Goal: Task Accomplishment & Management: Manage account settings

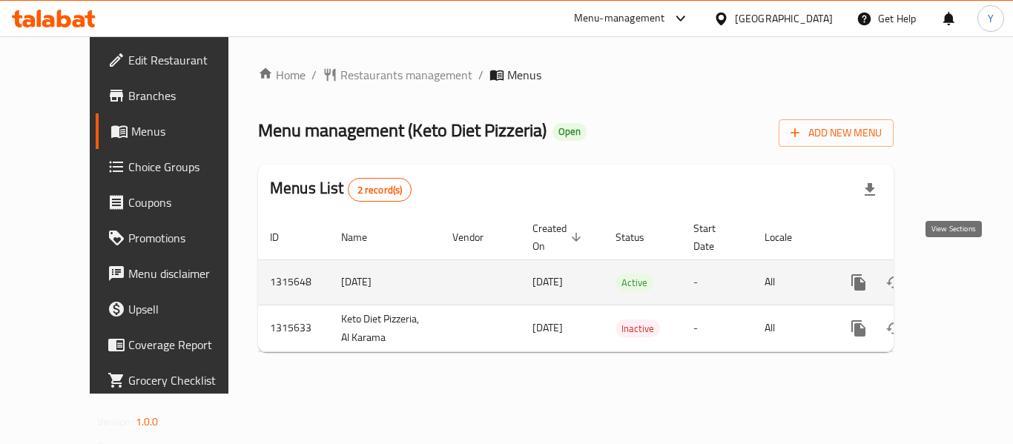
click at [957, 274] on icon "enhanced table" at bounding box center [966, 283] width 18 height 18
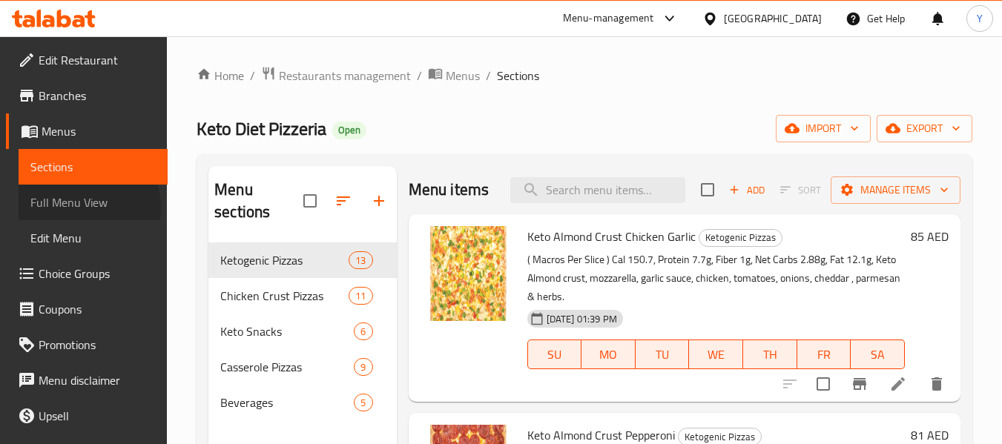
click at [80, 207] on span "Full Menu View" at bounding box center [92, 203] width 125 height 18
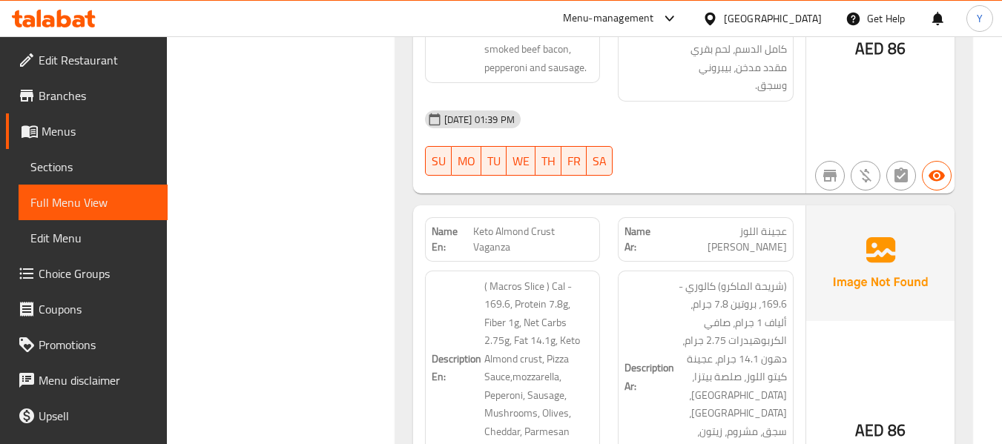
scroll to position [1822, 0]
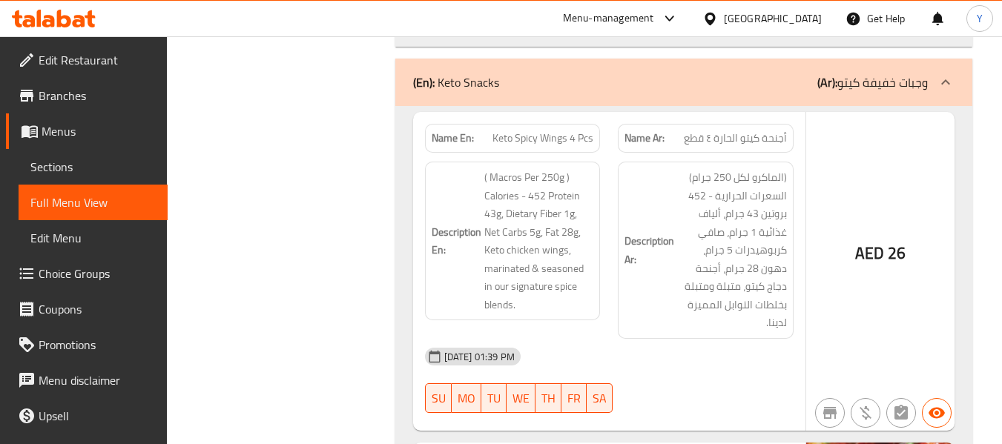
scroll to position [10602, 0]
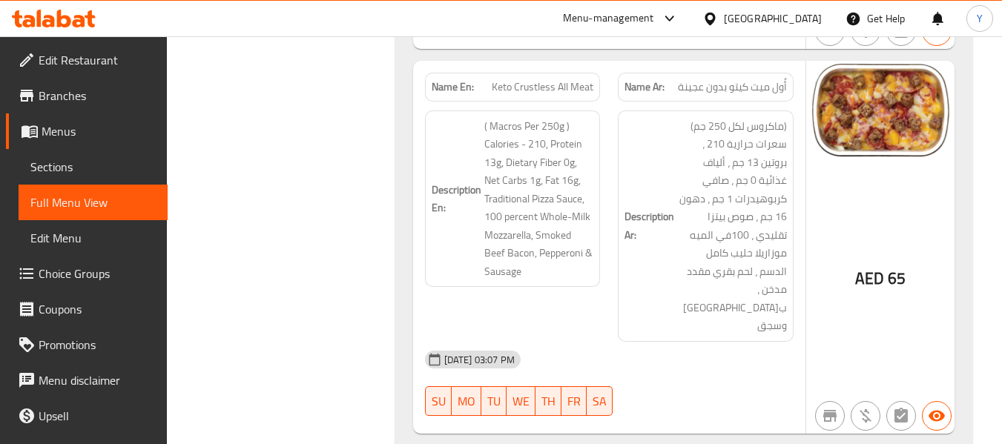
scroll to position [12085, 0]
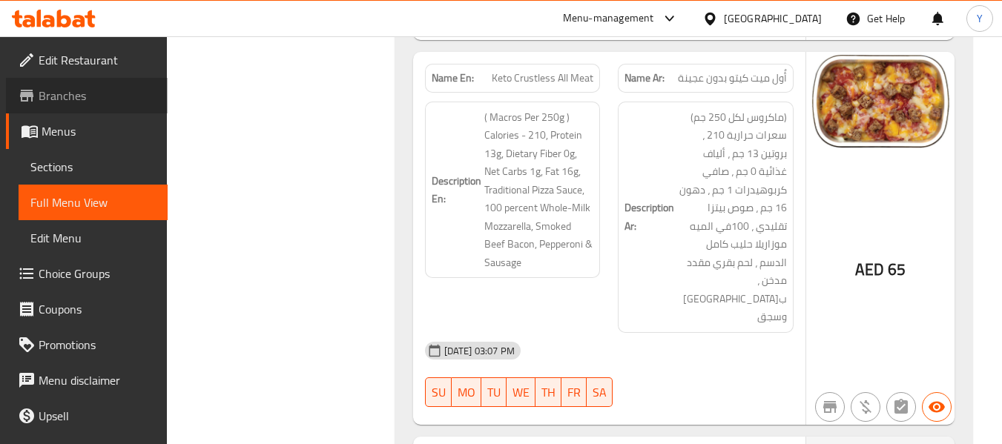
click at [88, 99] on span "Branches" at bounding box center [97, 96] width 117 height 18
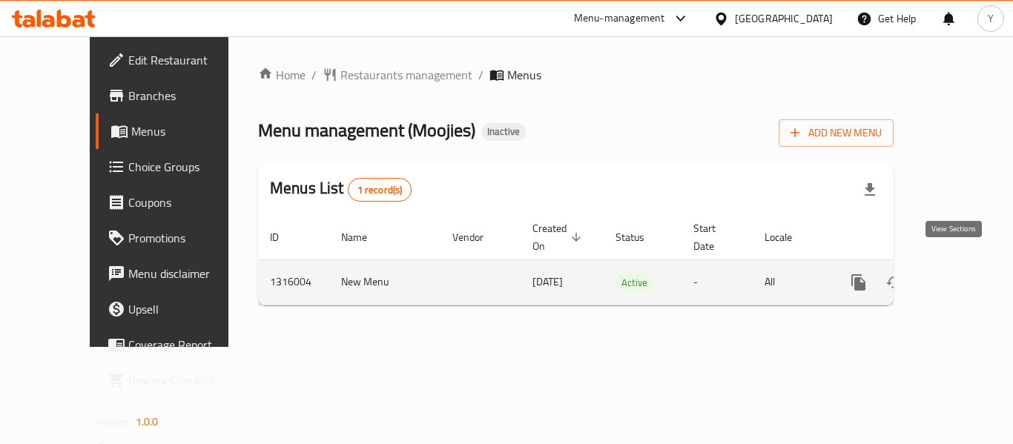
click at [959, 276] on icon "enhanced table" at bounding box center [965, 282] width 13 height 13
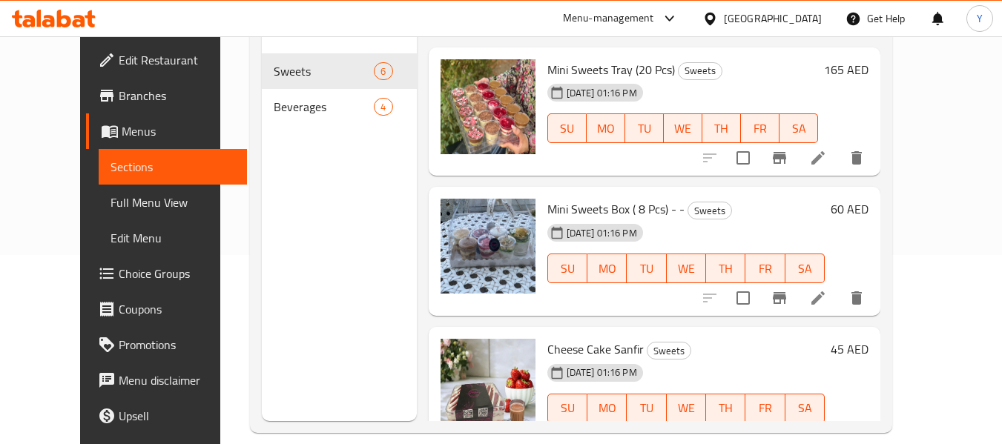
scroll to position [208, 0]
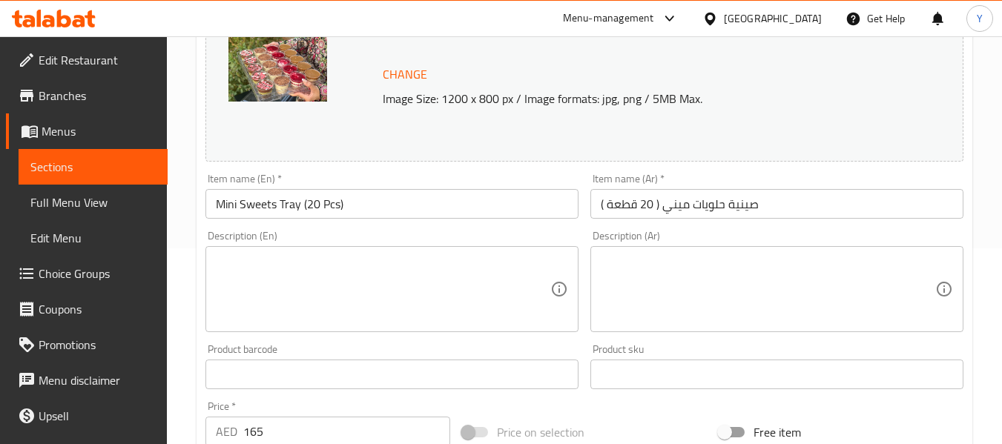
scroll to position [197, 0]
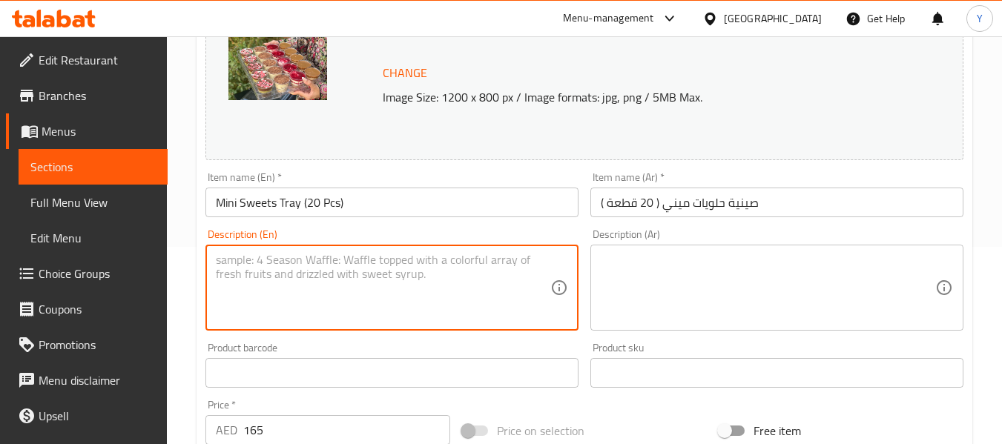
click at [431, 291] on textarea at bounding box center [383, 288] width 334 height 70
paste textarea "an assortment of 20 desserts that include 4 mini sweet desserts, Classic sanfir…"
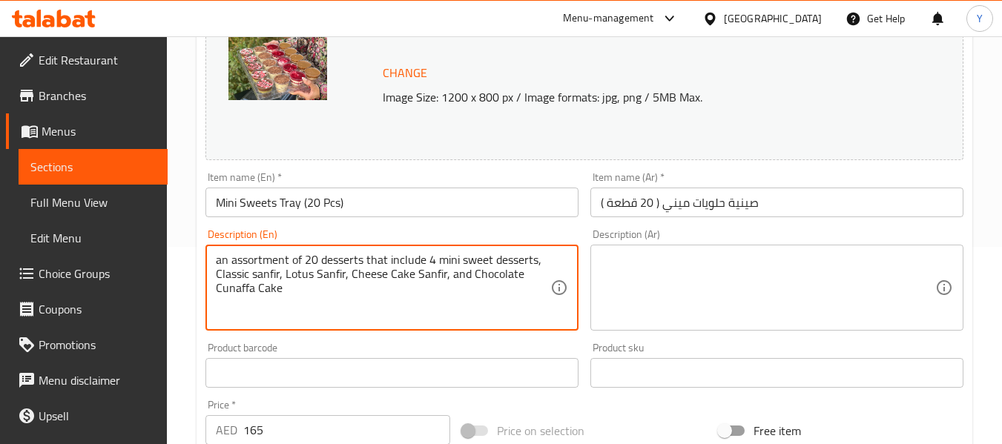
type textarea "an assortment of 20 desserts that include 4 mini sweet desserts, Classic sanfir…"
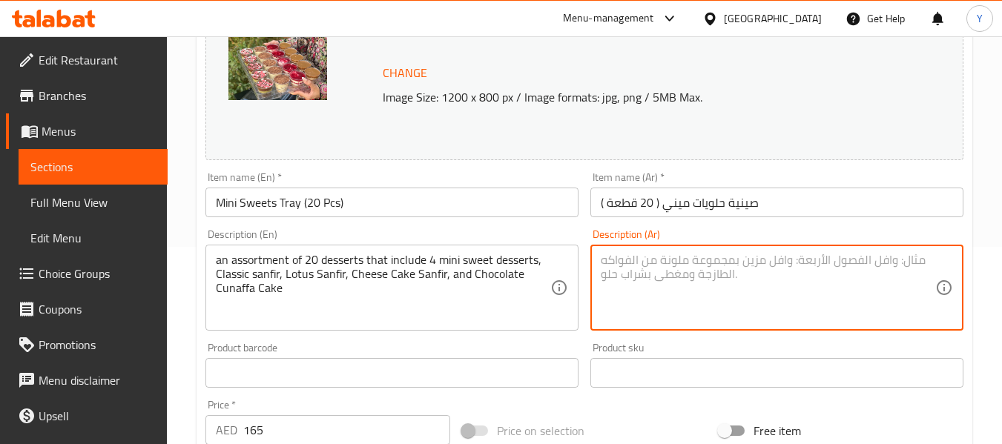
click at [685, 303] on textarea at bounding box center [768, 288] width 334 height 70
paste textarea "تشكيلة من 20 حلوى تتضمن 4 حلويات صغيرة، سانفير الكلاسيكي، سانفير اللوتس، سانفير…"
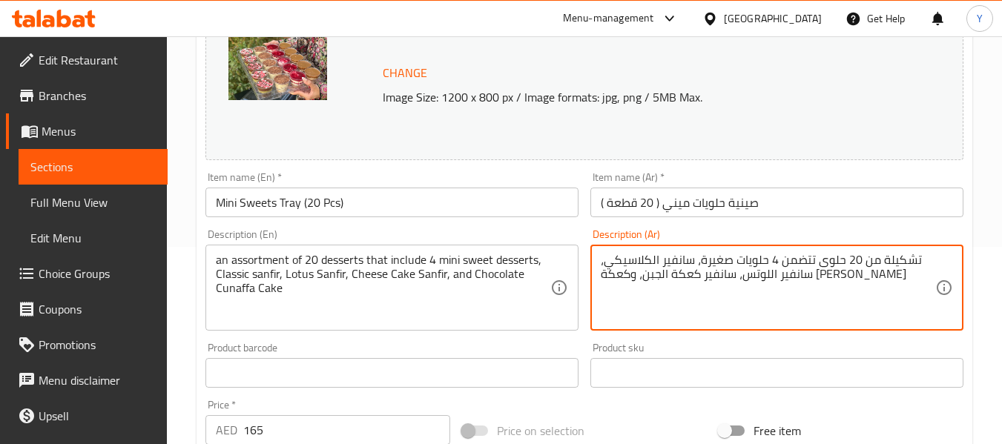
drag, startPoint x: 787, startPoint y: 278, endPoint x: 731, endPoint y: 275, distance: 56.4
click at [731, 275] on textarea "تشكيلة من 20 حلوى تتضمن 4 حلويات صغيرة، سانفير الكلاسيكي، سانفير اللوتس، سانفير…" at bounding box center [768, 288] width 334 height 70
drag, startPoint x: 718, startPoint y: 277, endPoint x: 691, endPoint y: 277, distance: 27.4
click at [691, 277] on textarea "تشكيلة من 20 حلوى تتضمن 4 حلويات صغيرة، سانفير الكلاسيكي، سانفير اللوتس، سانفير…" at bounding box center [768, 288] width 334 height 70
type textarea "تشكيلة من 20 حلوى تتضمن 4 حلويات صغيرة، سانفير الكلاسيكي، سانفير اللوتس، سانفير…"
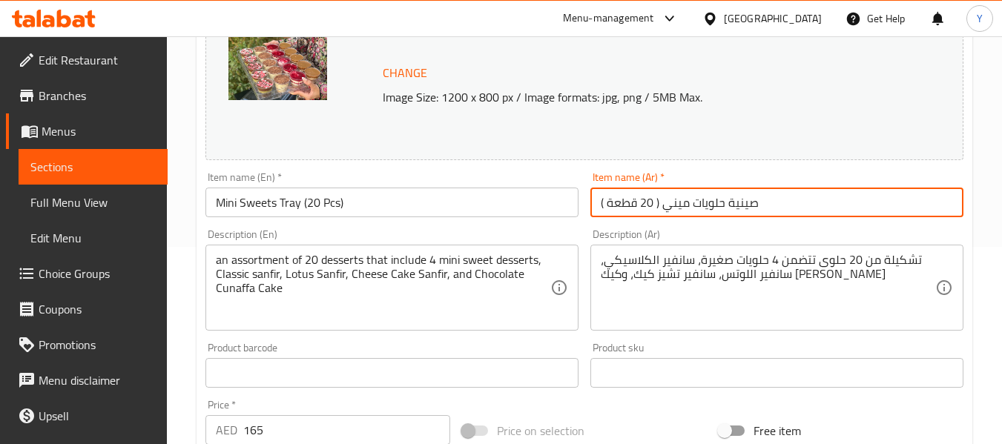
click at [730, 199] on input "صينية حلويات ميني ( 20 قطعة )" at bounding box center [776, 203] width 373 height 30
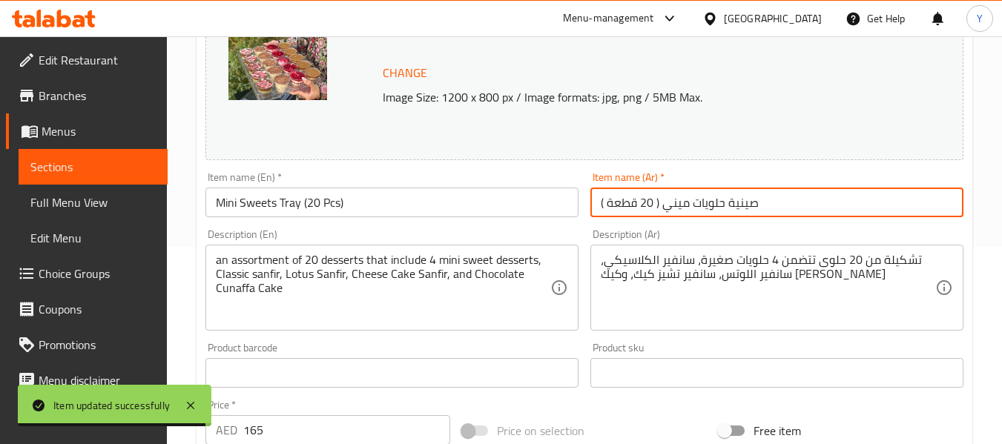
click at [98, 172] on span "Sections" at bounding box center [92, 167] width 125 height 18
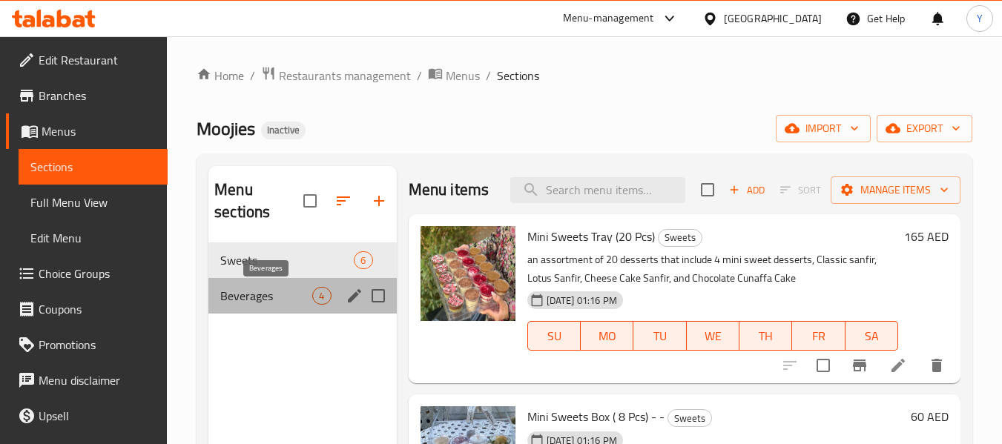
click at [300, 287] on span "Beverages" at bounding box center [266, 296] width 92 height 18
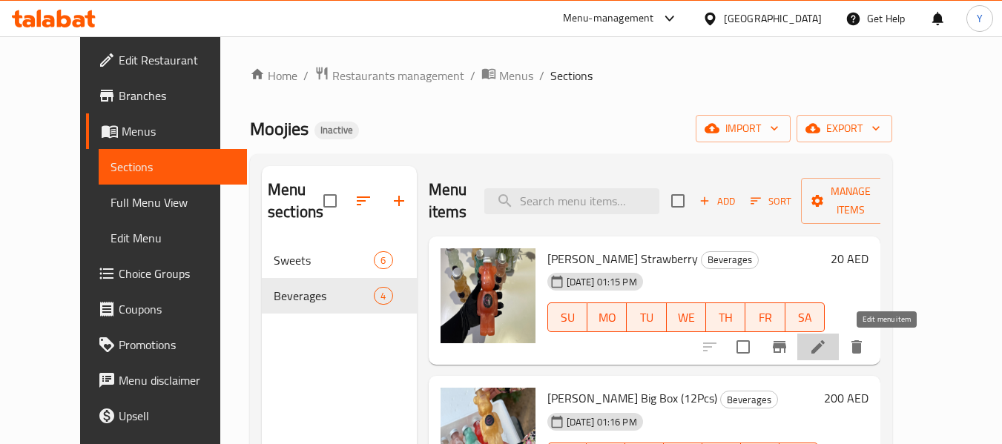
click at [825, 347] on icon at bounding box center [817, 346] width 13 height 13
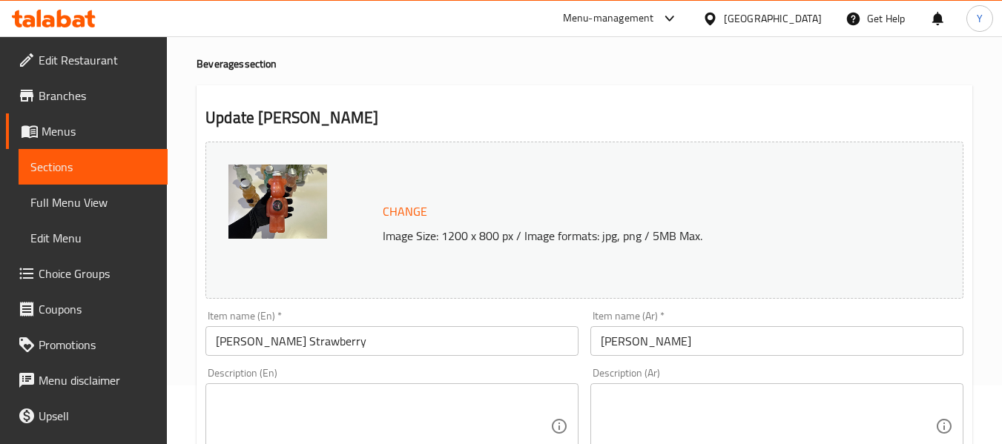
scroll to position [59, 0]
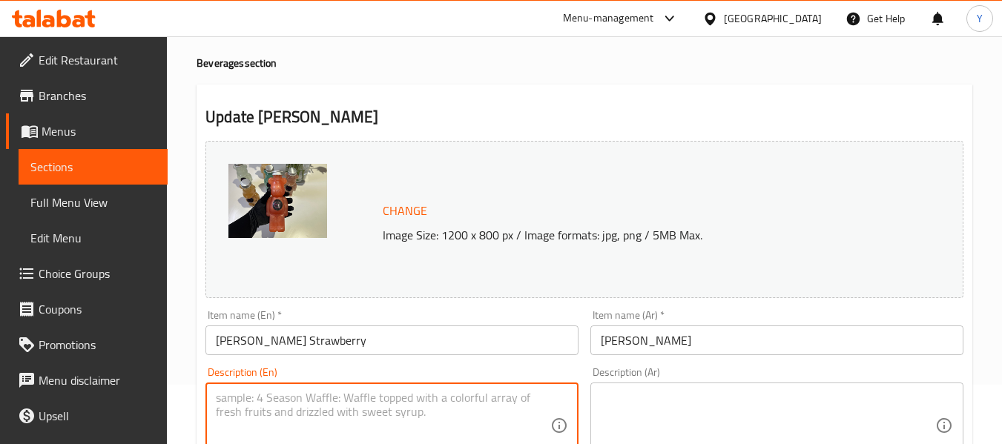
click at [422, 430] on textarea at bounding box center [383, 426] width 334 height 70
paste textarea "A refreshing blend of strawberries, mint, lime, and soda for a sweet and tangy …"
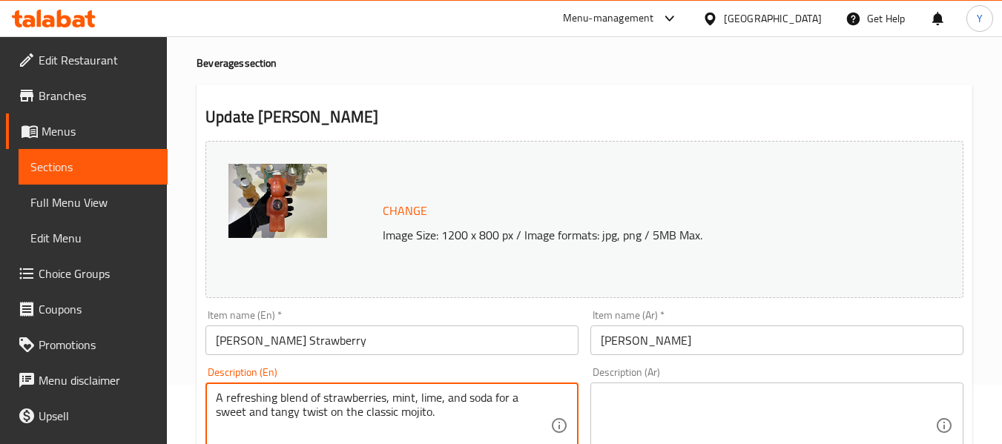
type textarea "A refreshing blend of strawberries, mint, lime, and soda for a sweet and tangy …"
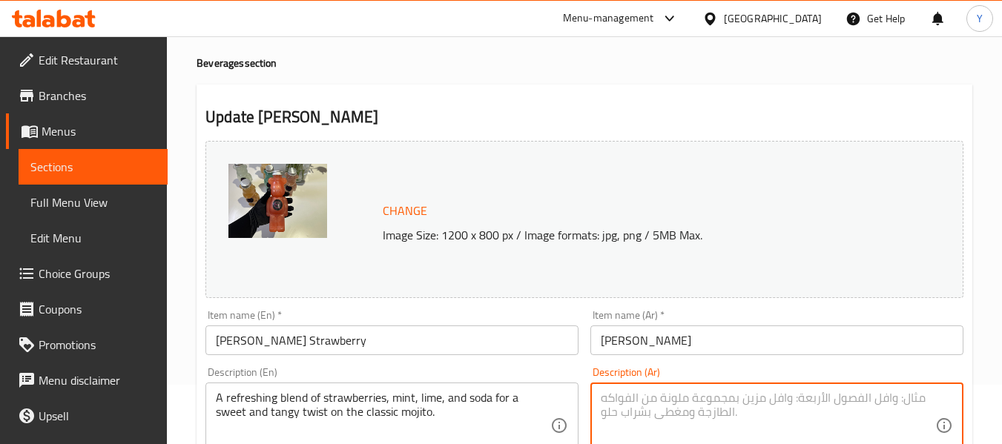
click at [618, 403] on textarea at bounding box center [768, 426] width 334 height 70
paste textarea "مزيج منعش من الفراولة والنعناع والليمون والصودا لإضفاء لمسة حلوة ومنعشة على مشر…"
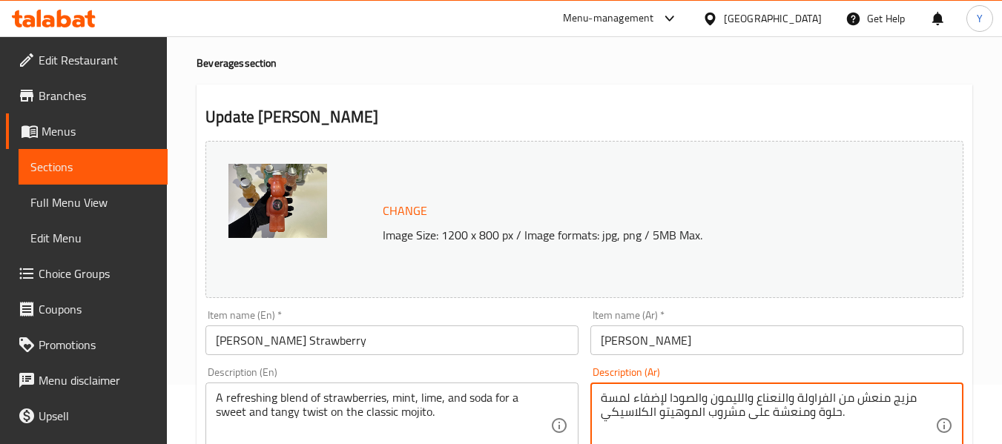
drag, startPoint x: 785, startPoint y: 395, endPoint x: 794, endPoint y: 398, distance: 9.4
click at [794, 398] on textarea "مزيج منعش من الفراولة والنعناع والليمون والصودا لإضفاء لمسة حلوة ومنعشة على مشر…" at bounding box center [768, 426] width 334 height 70
drag, startPoint x: 710, startPoint y: 402, endPoint x: 756, endPoint y: 402, distance: 46.7
click at [756, 402] on textarea "مزيج منعش من الفراولة، النعناع والليمون والصودا لإضفاء لمسة حلوة ومنعشة على مشر…" at bounding box center [768, 426] width 334 height 70
click at [806, 411] on textarea "مزيج منعش من الفراولة، النعناع، حامض والصودا لإضفاء لمسة حلوة ومنعشة على مشروب …" at bounding box center [768, 426] width 334 height 70
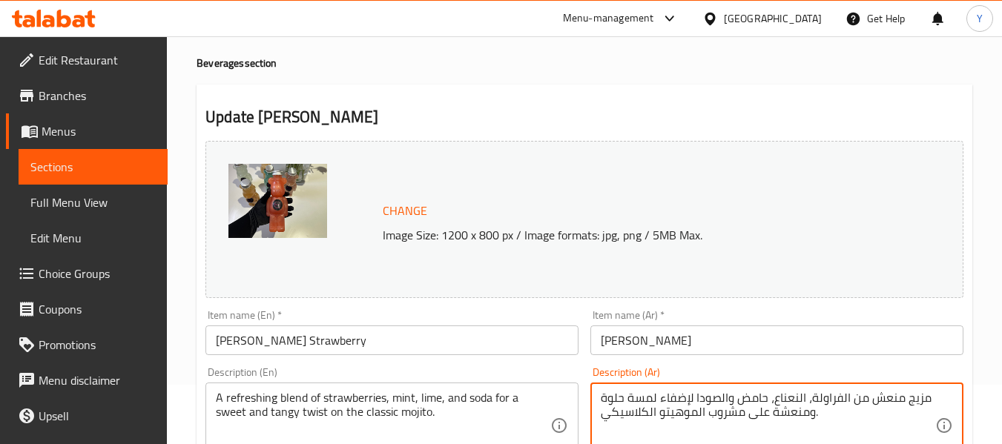
click at [696, 414] on textarea "مزيج منعش من الفراولة، النعناع، حامض والصودا لإضفاء لمسة حلوة ومنعشة على مشروب …" at bounding box center [768, 426] width 334 height 70
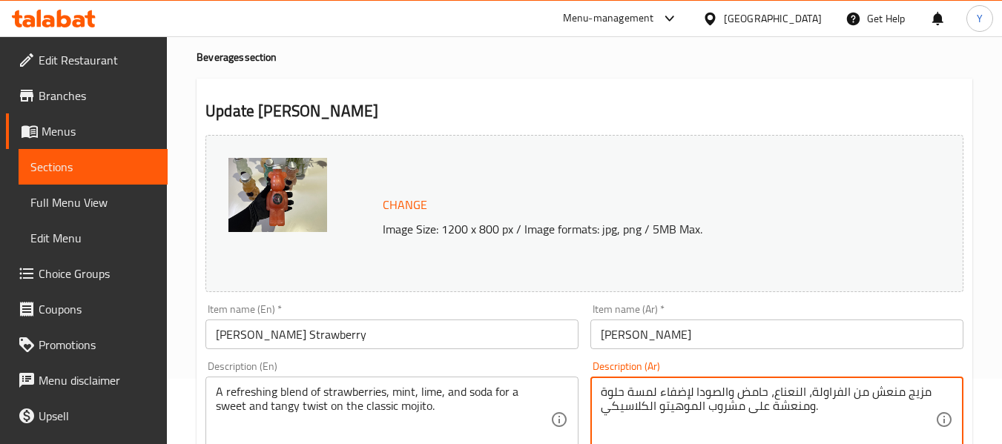
drag, startPoint x: 696, startPoint y: 414, endPoint x: 744, endPoint y: 431, distance: 51.1
click at [744, 431] on textarea "مزيج منعش من الفراولة، النعناع، حامض والصودا لإضفاء لمسة حلوة ومنعشة على مشروب …" at bounding box center [768, 420] width 334 height 70
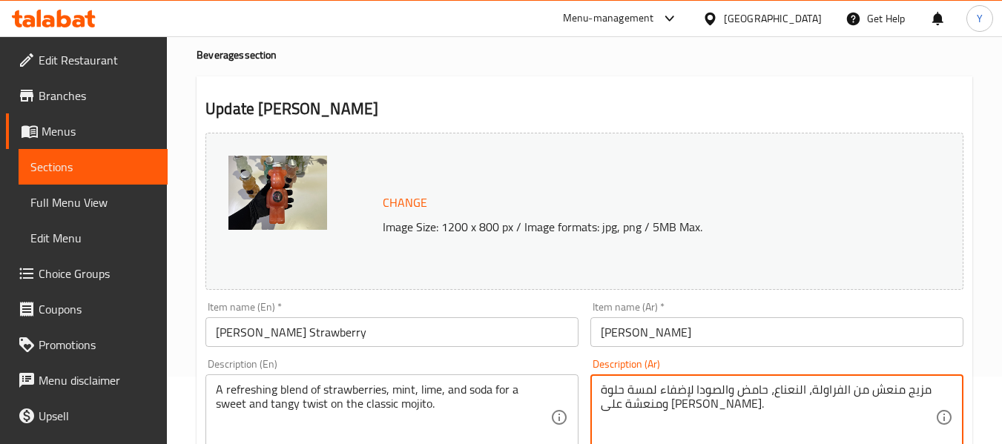
click at [645, 403] on textarea "مزيج منعش من الفراولة، النعناع، حامض والصودا لإضفاء لمسة حلوة ومنعشة على موهيتو…" at bounding box center [768, 418] width 334 height 70
type textarea "مزيج منعش من الفراولة، النعناع، حامض والصودا لإضفاء لمسة حلوة ومنعشة على موهيتو…"
click at [704, 342] on input "موهيتو فريدي فراولة" at bounding box center [776, 332] width 373 height 30
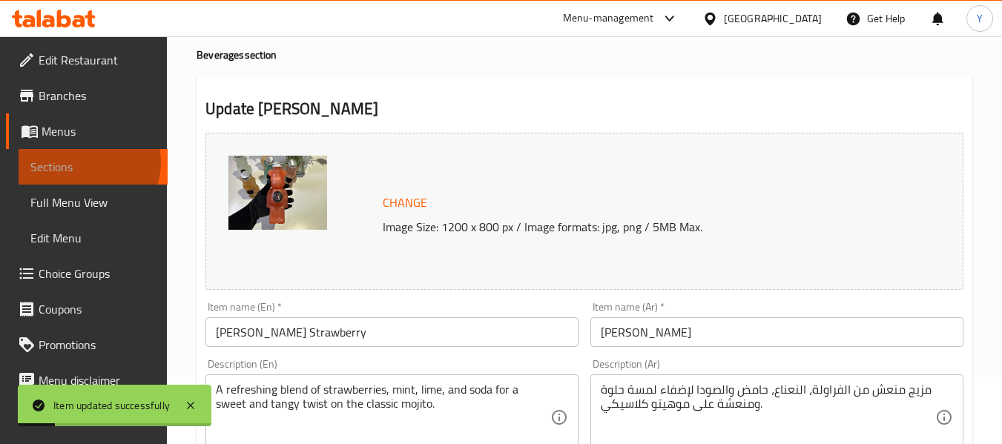
click at [85, 162] on span "Sections" at bounding box center [92, 167] width 125 height 18
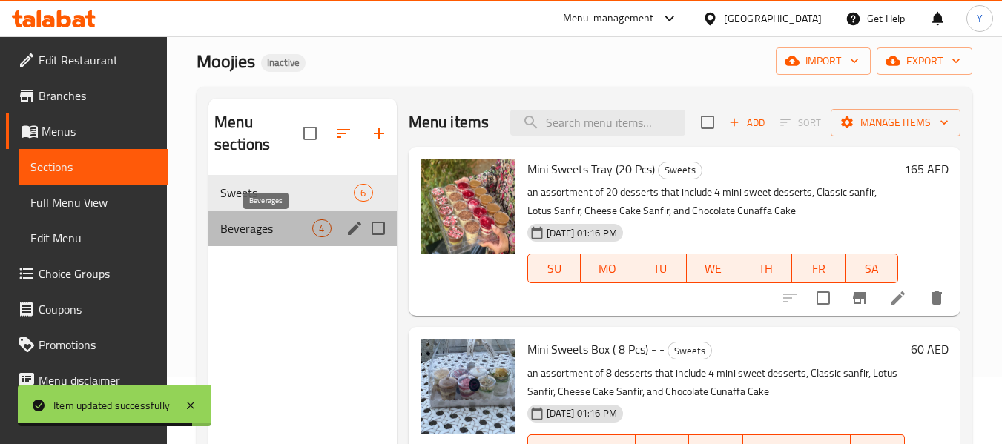
click at [278, 234] on span "Beverages" at bounding box center [266, 228] width 92 height 18
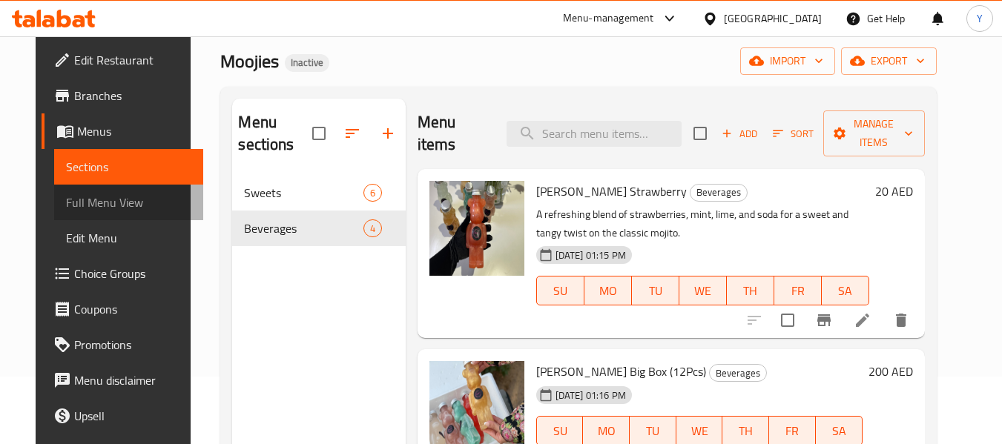
click at [130, 202] on span "Full Menu View" at bounding box center [128, 203] width 125 height 18
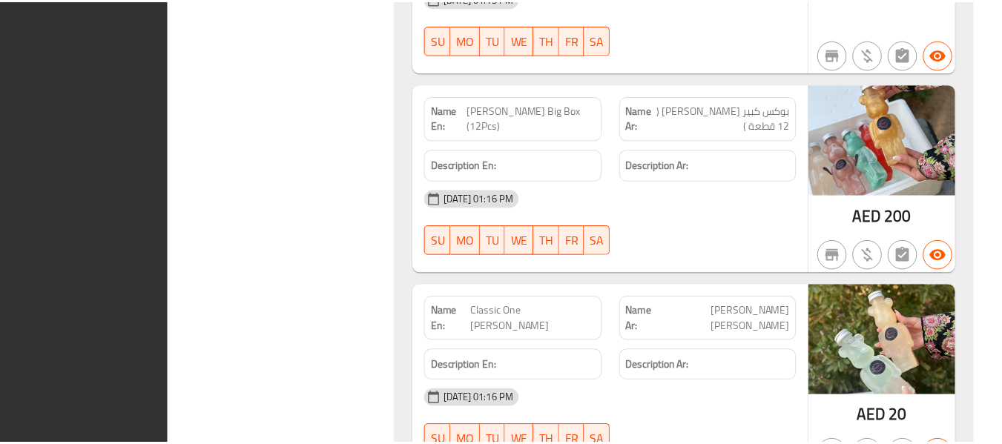
scroll to position [2324, 0]
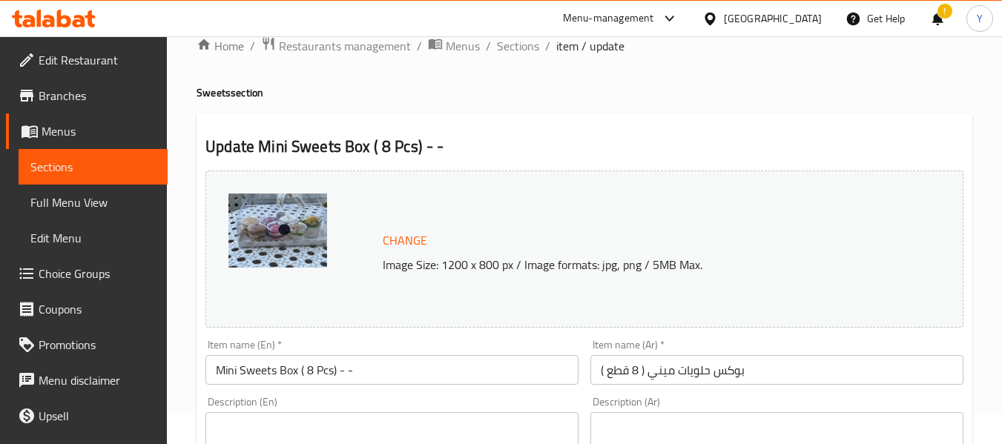
scroll to position [119, 0]
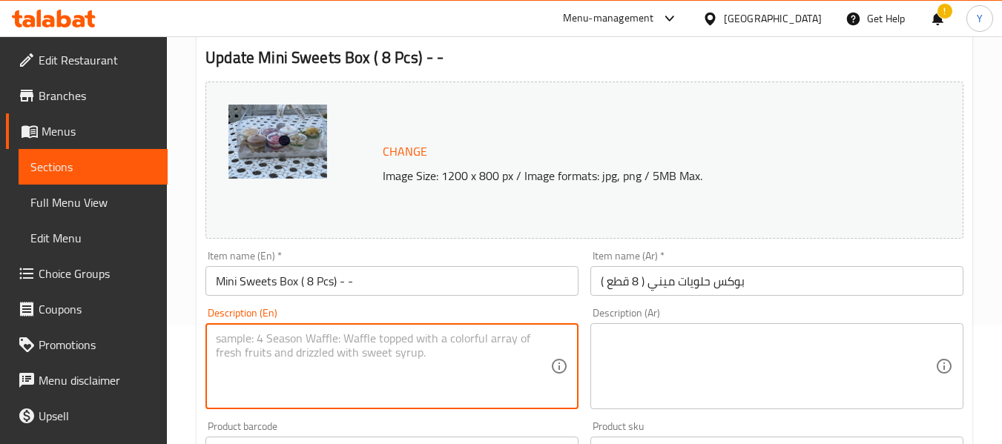
click at [365, 384] on textarea at bounding box center [383, 366] width 334 height 70
paste textarea "an assortment of 8 desserts that include 4 mini sweet desserts, Classic sanfir,…"
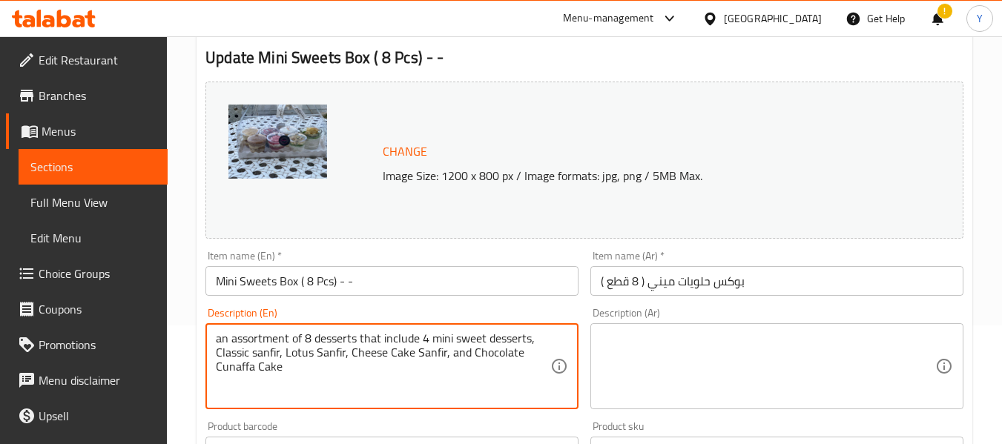
type textarea "an assortment of 8 desserts that include 4 mini sweet desserts, Classic sanfir,…"
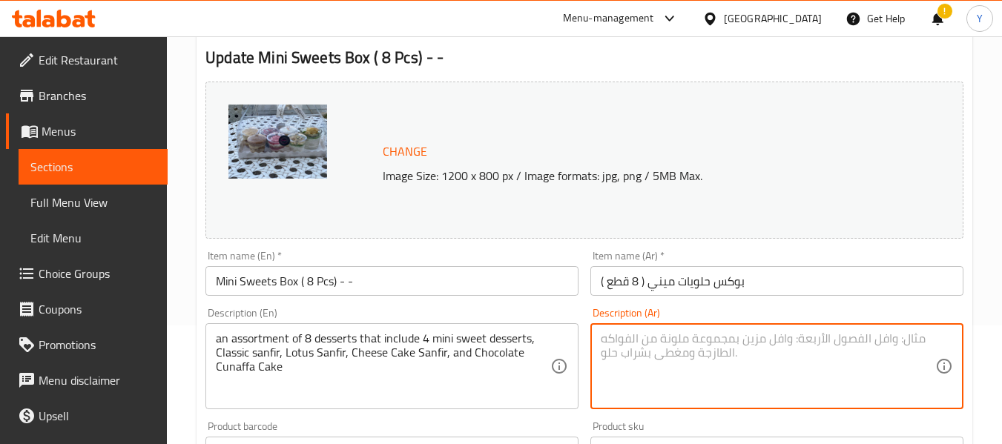
click at [666, 379] on textarea at bounding box center [768, 366] width 334 height 70
paste textarea "تشكيلة من 8 حلويات تتضمن 4 حلويات صغيرة حلوة، سانفير كلاسيكي، سانفير لوتس، سانف…"
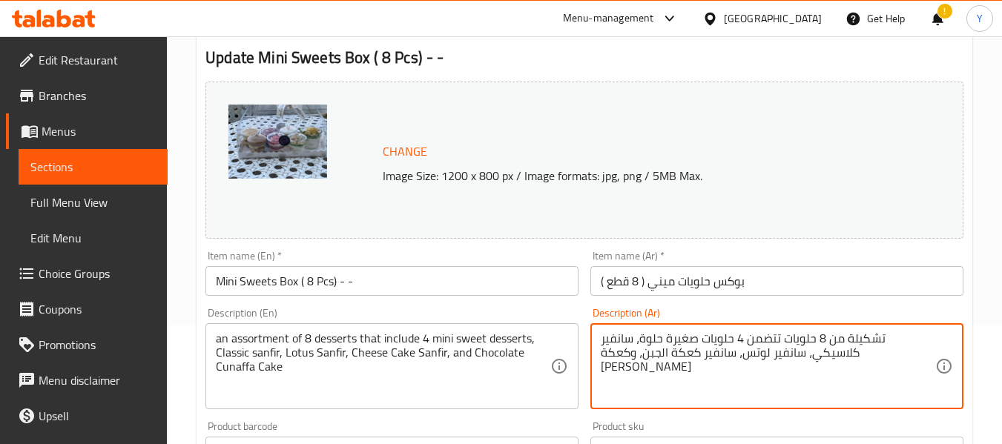
drag, startPoint x: 788, startPoint y: 356, endPoint x: 733, endPoint y: 354, distance: 55.7
click at [733, 354] on textarea "تشكيلة من 8 حلويات تتضمن 4 حلويات صغيرة حلوة، سانفير كلاسيكي، سانفير لوتس، سانف…" at bounding box center [768, 366] width 334 height 70
click at [740, 355] on textarea "تشكيلة من 8 حلويات تتضمن 4 حلويات صغيرة حلوة، سانفير كلاسيكي، [PERSON_NAME]، سا…" at bounding box center [768, 366] width 334 height 70
click at [704, 354] on textarea "تشكيلة من 8 حلويات تتضمن 4 حلويات صغيرة حلوة، سانفير كلاسيكي، [PERSON_NAME]، سا…" at bounding box center [768, 366] width 334 height 70
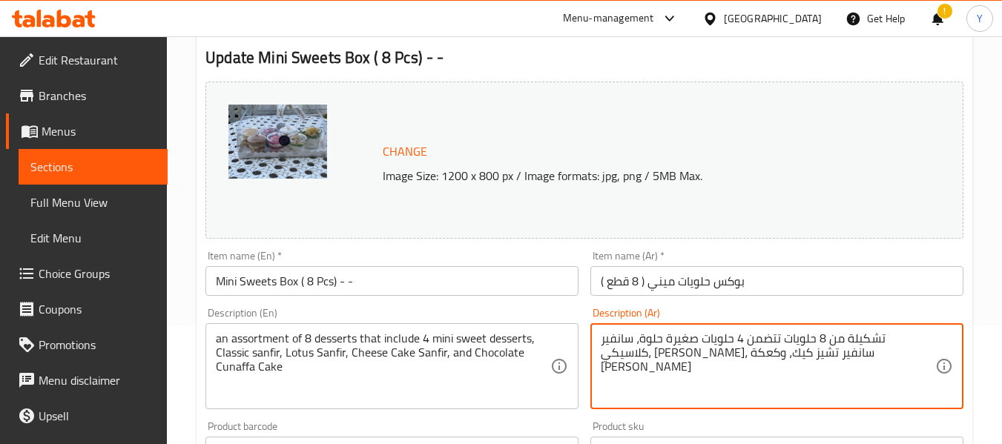
click at [704, 354] on textarea "تشكيلة من 8 حلويات تتضمن 4 حلويات صغيرة حلوة، سانفير كلاسيكي، [PERSON_NAME]، سا…" at bounding box center [768, 366] width 334 height 70
paste textarea "كك"
type textarea "تشكيلة من 8 حلويات تتضمن 4 حلويات صغيرة حلوة، سانفير كلاسيكي، سانفير لوتس، سانف…"
click at [744, 285] on input "بوكس حلويات ميني ( 8 قطع )" at bounding box center [776, 281] width 373 height 30
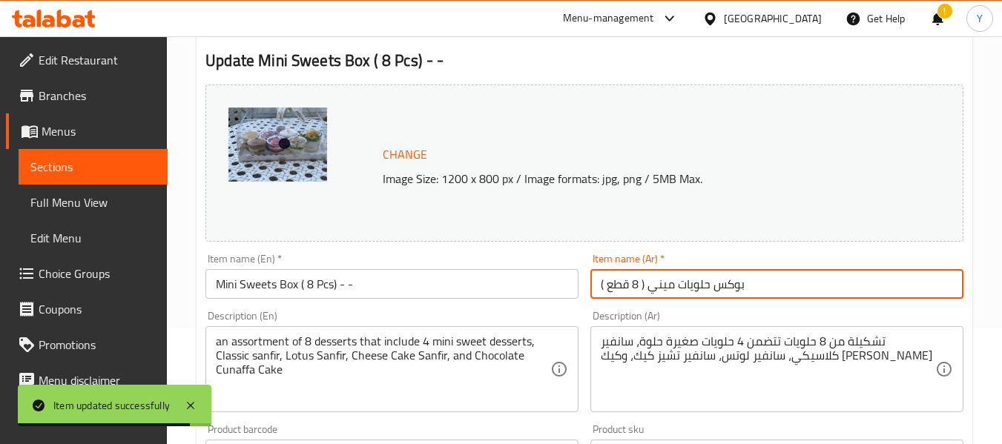
scroll to position [118, 0]
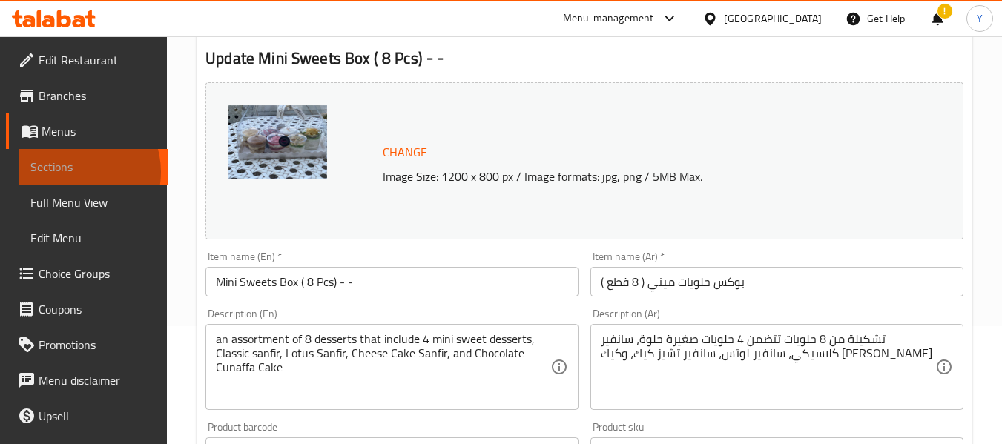
click at [76, 172] on span "Sections" at bounding box center [92, 167] width 125 height 18
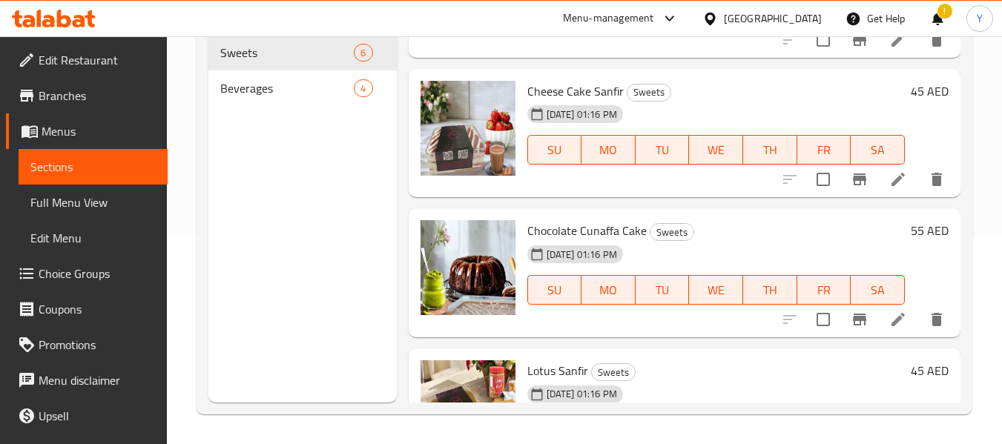
scroll to position [535, 0]
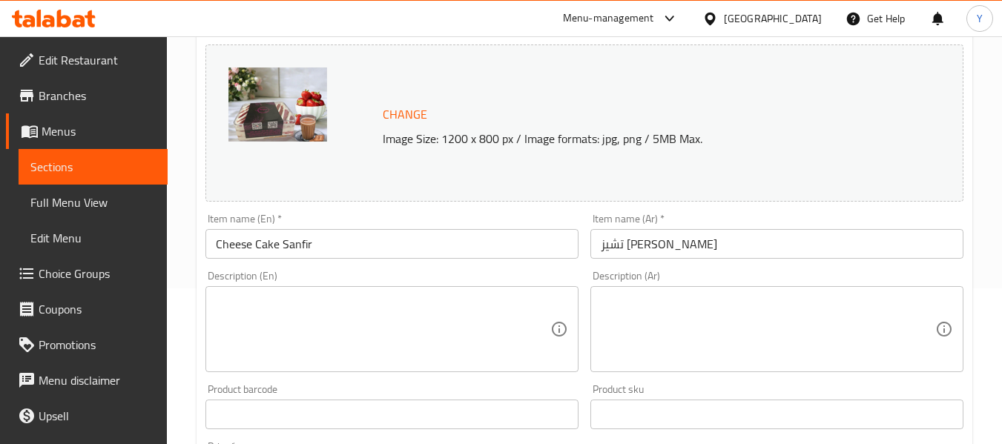
scroll to position [165, 0]
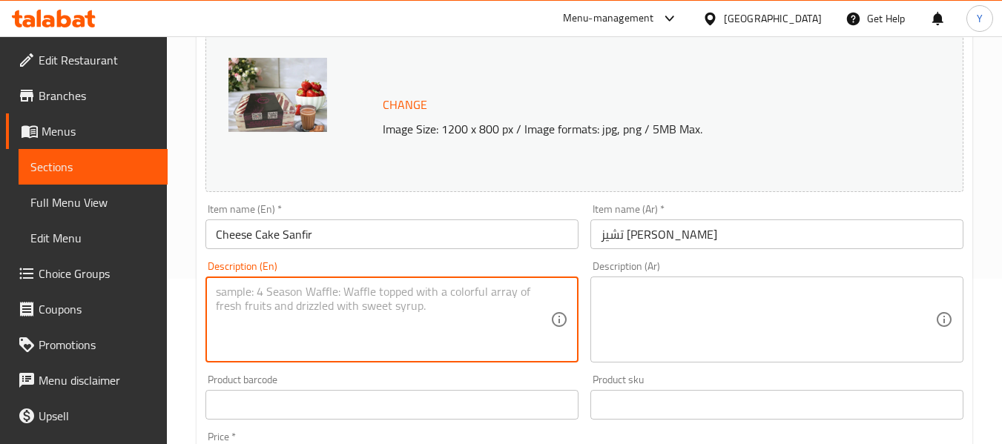
click at [436, 305] on textarea at bounding box center [383, 320] width 334 height 70
paste textarea "Strawberry Cheesecake layered with buttery sweet biscuits"
type textarea "Strawberry Cheesecake layered with buttery sweet biscuits"
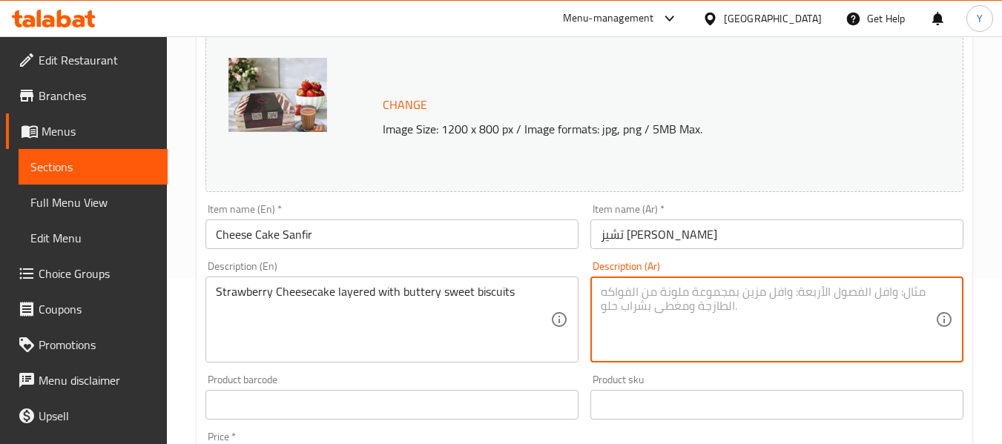
click at [684, 323] on textarea at bounding box center [768, 320] width 334 height 70
paste textarea "تشيز كيك الفراولة مع طبقات من البسكويت الحلو بالزبدة"
click at [814, 288] on textarea "تشيز كيك الفراولة مع طبقات من البسكويت الحلو بالزبدة" at bounding box center [768, 320] width 334 height 70
type textarea "تشيز كيك فراولة مع طبقات من البسكويت الحلو بالزبدة"
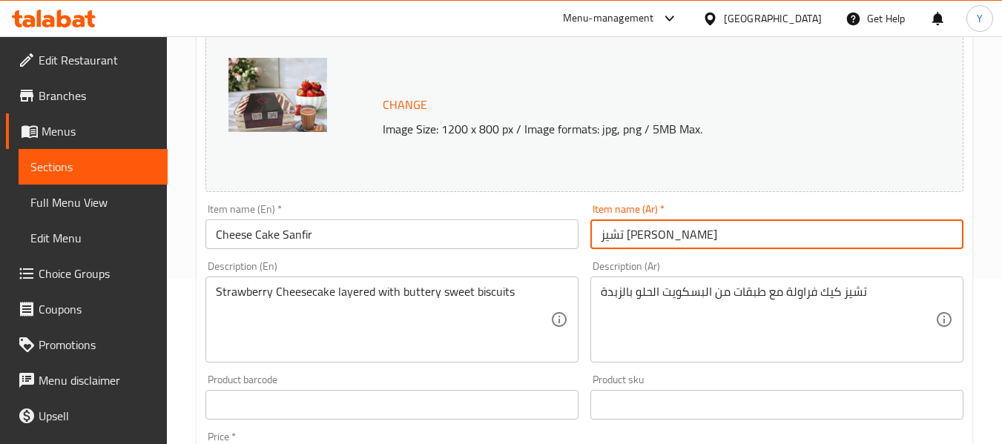
click at [825, 234] on input "تشيز كيك سانفير" at bounding box center [776, 234] width 373 height 30
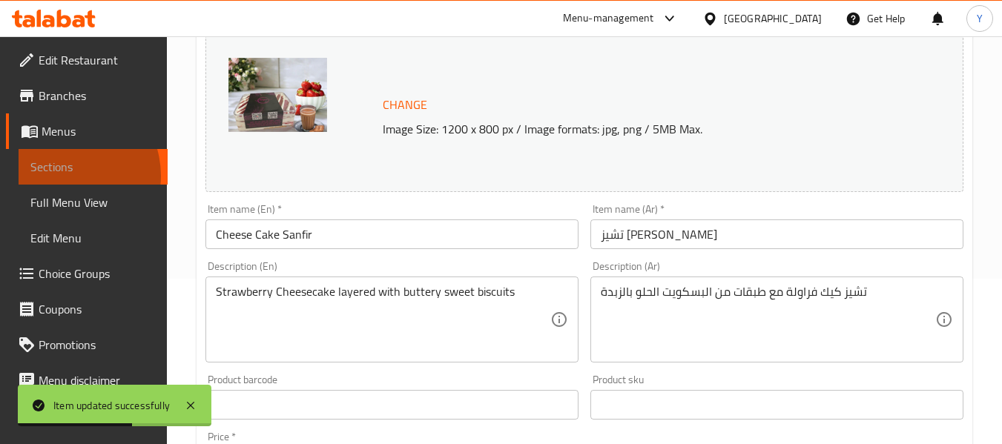
click at [64, 176] on span "Sections" at bounding box center [92, 167] width 125 height 18
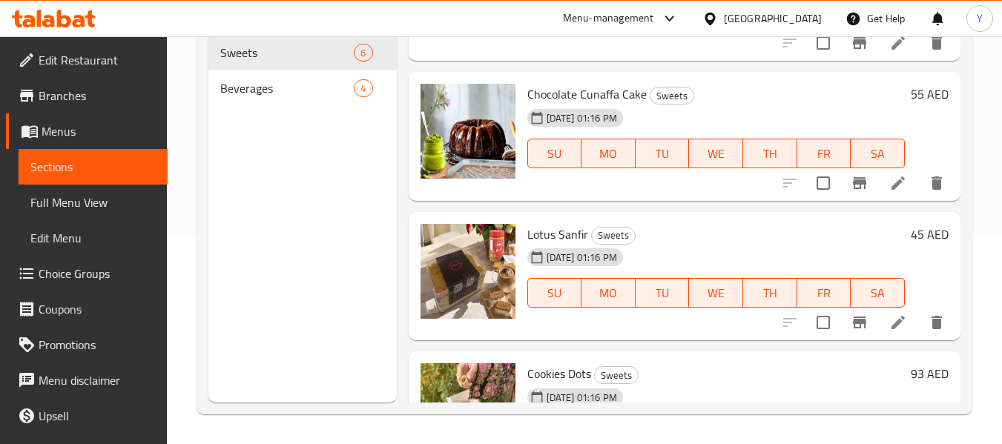
scroll to position [488, 0]
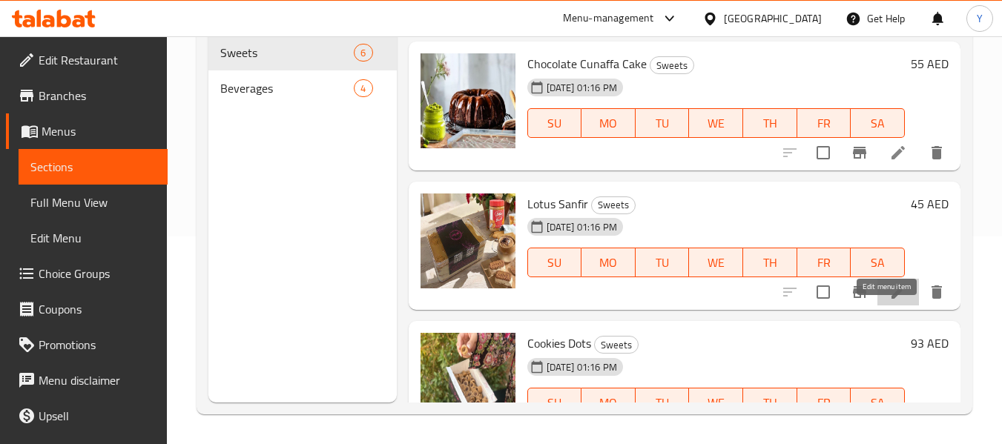
click at [889, 301] on icon at bounding box center [898, 292] width 18 height 18
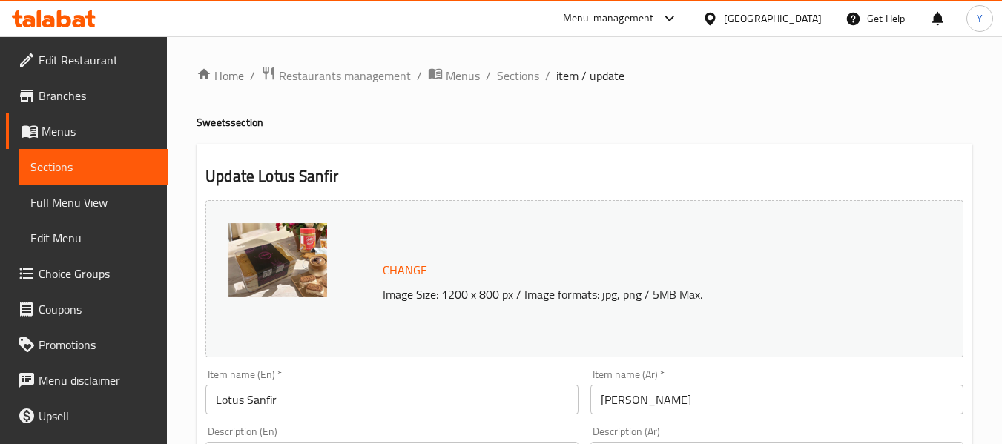
scroll to position [389, 0]
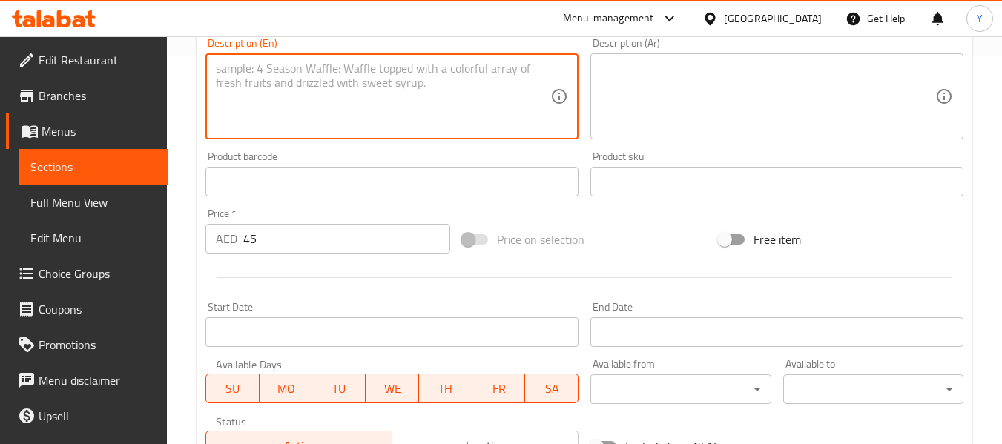
click at [410, 89] on textarea at bounding box center [383, 97] width 334 height 70
paste textarea "Creamy custard dessert with layers of Lotus Biscoff biscuits"
type textarea "Creamy custard dessert with layers of Lotus Biscoff biscuits"
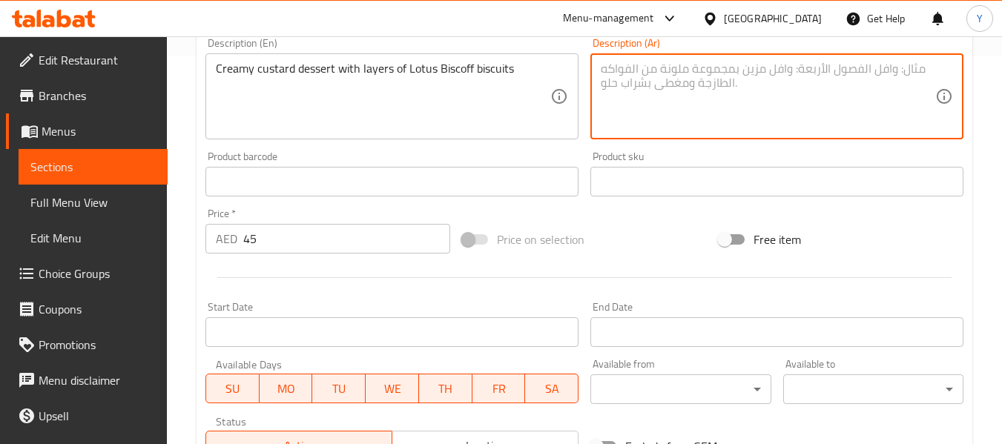
click at [670, 85] on textarea at bounding box center [768, 97] width 334 height 70
paste textarea "حلوى الكاسترد الكريمية مع طبقات من بسكويت لوتس بيسكوف"
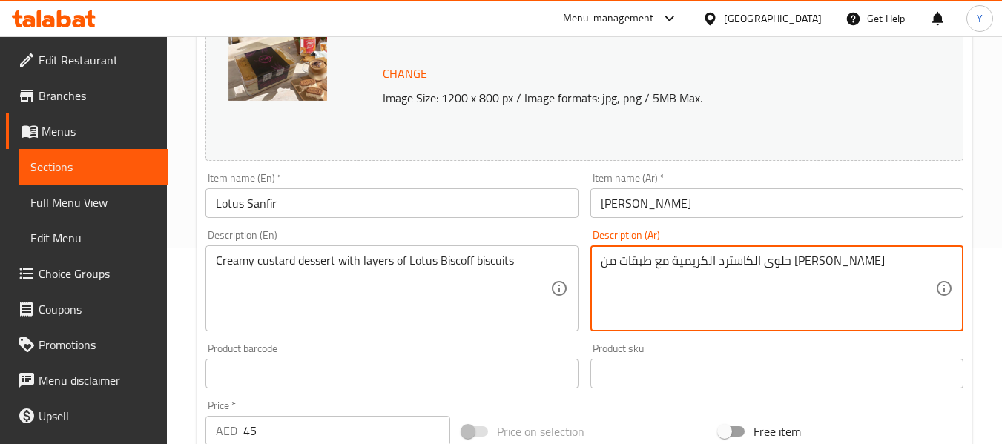
scroll to position [195, 0]
type textarea "حلوى الكاسترد الكريمية مع طبقات من بسكويت لوتس بيسكوف"
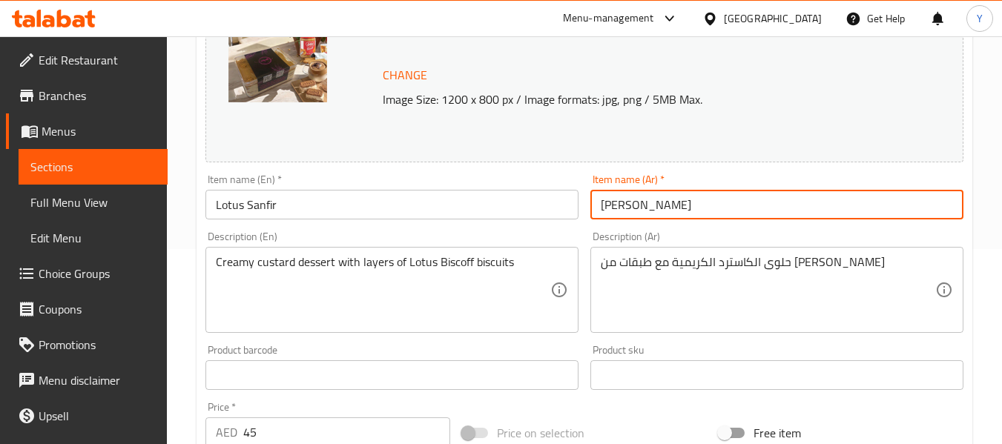
click at [859, 202] on input "لوتس سانفير" at bounding box center [776, 205] width 373 height 30
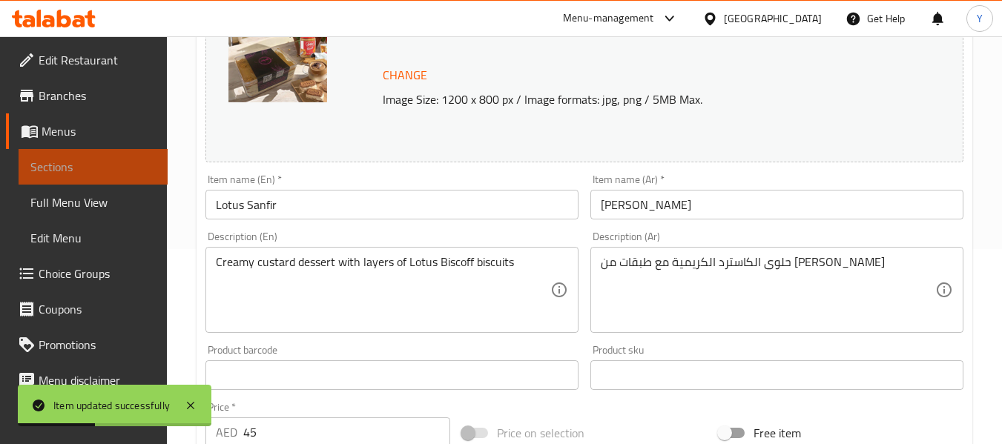
click at [116, 171] on span "Sections" at bounding box center [92, 167] width 125 height 18
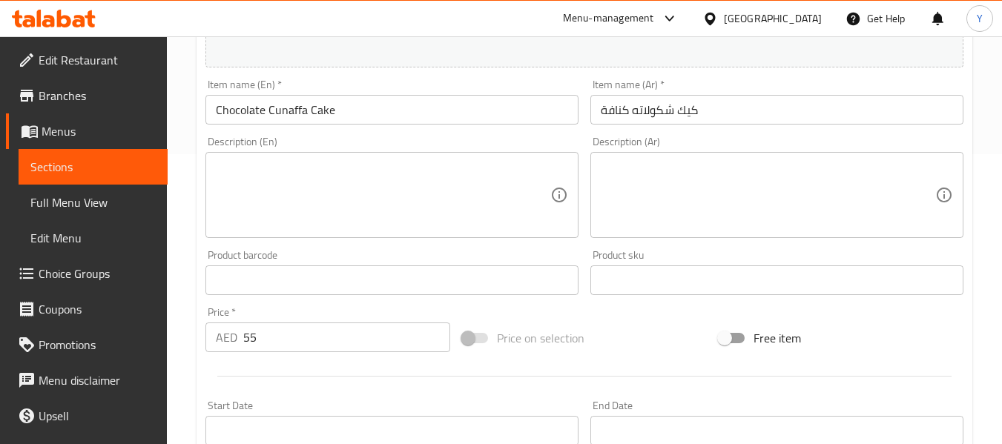
scroll to position [283, 0]
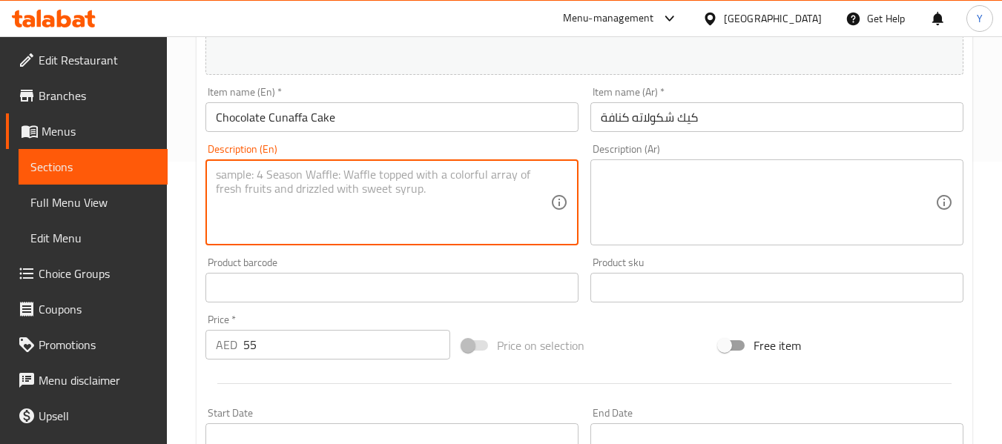
click at [391, 202] on textarea at bounding box center [383, 203] width 334 height 70
paste textarea "Decadent chocolated cake topped with creamy and crunchy pistachio kunafa fillin…"
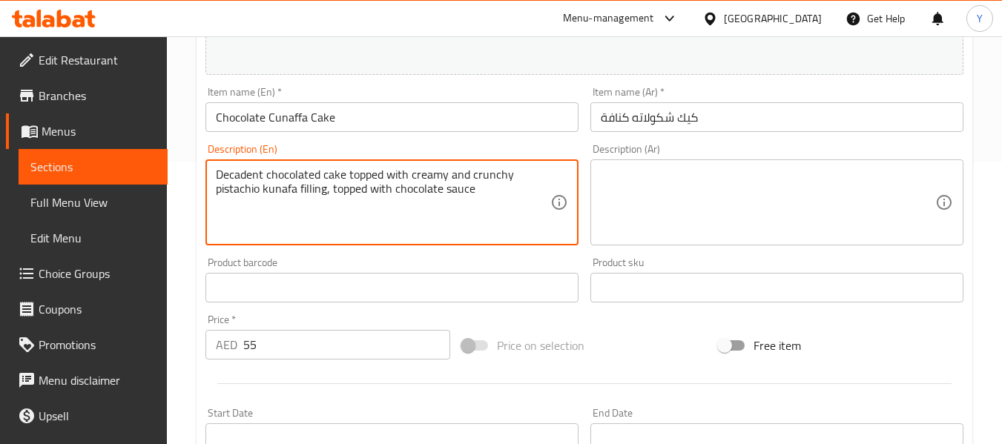
type textarea "Decadent chocolated cake topped with creamy and crunchy pistachio kunafa fillin…"
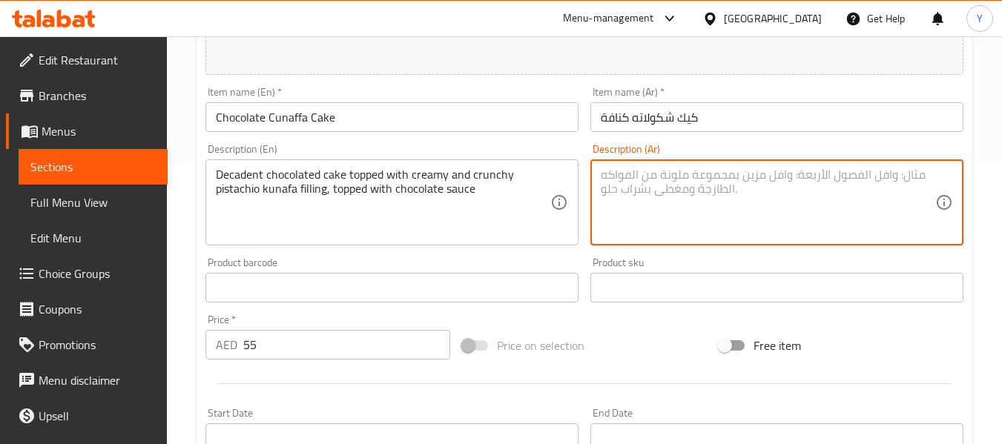
click at [698, 199] on textarea at bounding box center [768, 203] width 334 height 70
paste textarea "كعكة شوكولاتة فاخرة مغطاة بحشوة الكنافة بالفستق الكريمية المقرمشة، ومغطاة بصلصة…"
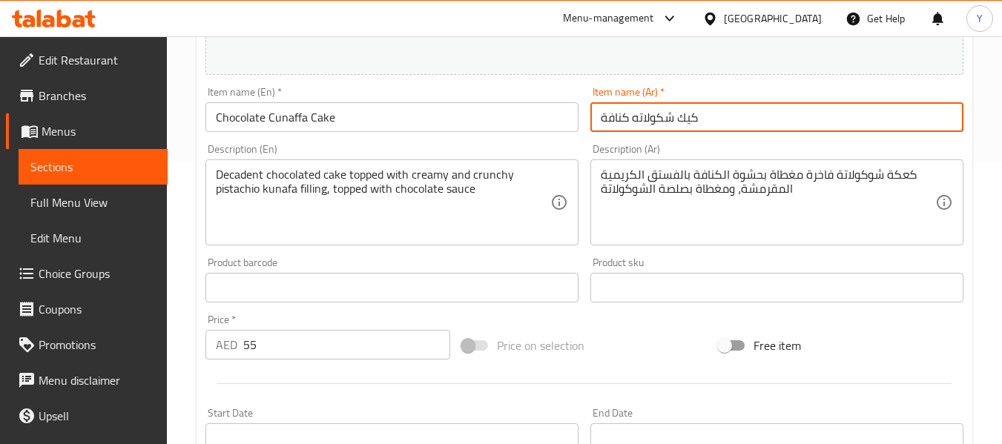
click at [684, 119] on input "كيك شكولاته كنافة" at bounding box center [776, 117] width 373 height 30
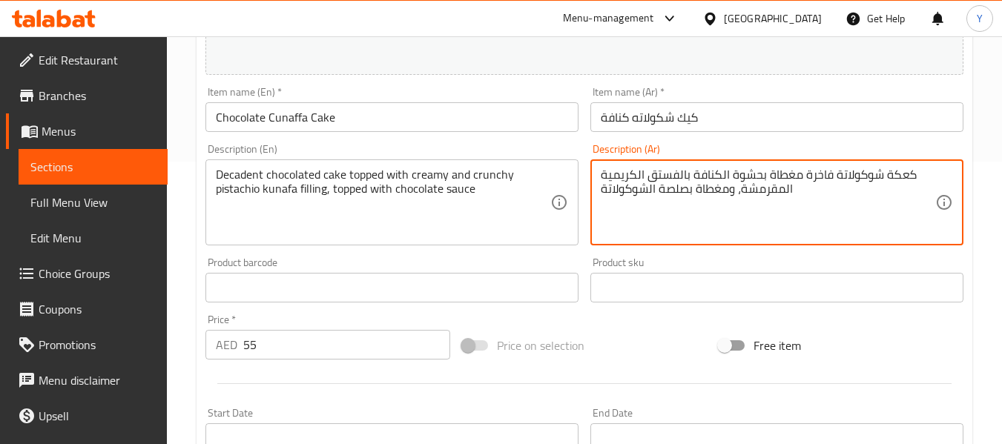
click at [896, 171] on textarea "كعكة شوكولاتة فاخرة مغطاة بحشوة الكنافة بالفستق الكريمية المقرمشة، ومغطاة بصلصة…" at bounding box center [768, 203] width 334 height 70
paste textarea "يك"
type textarea "كيك شوكولاتة فاخرة مغطاة بحشوة الكنافة بالفستق الكريمية المقرمشة، ومغطاة بصلصة …"
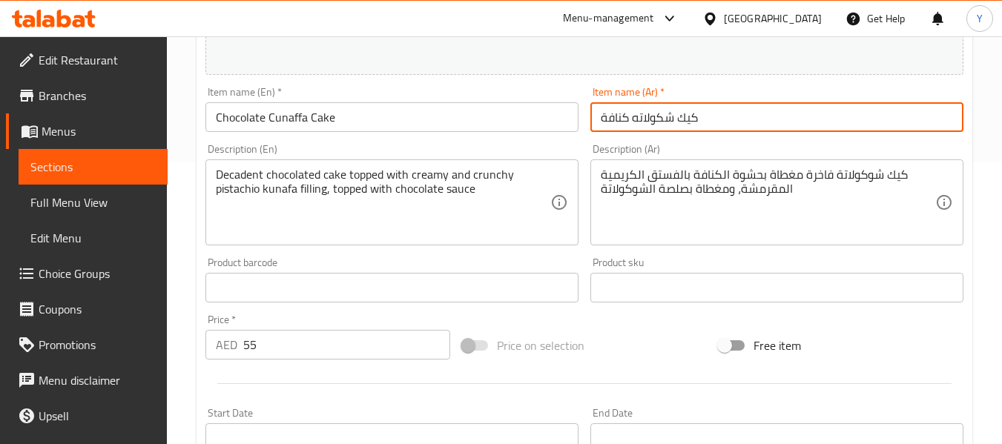
click at [739, 118] on input "كيك شكولاته كنافة" at bounding box center [776, 117] width 373 height 30
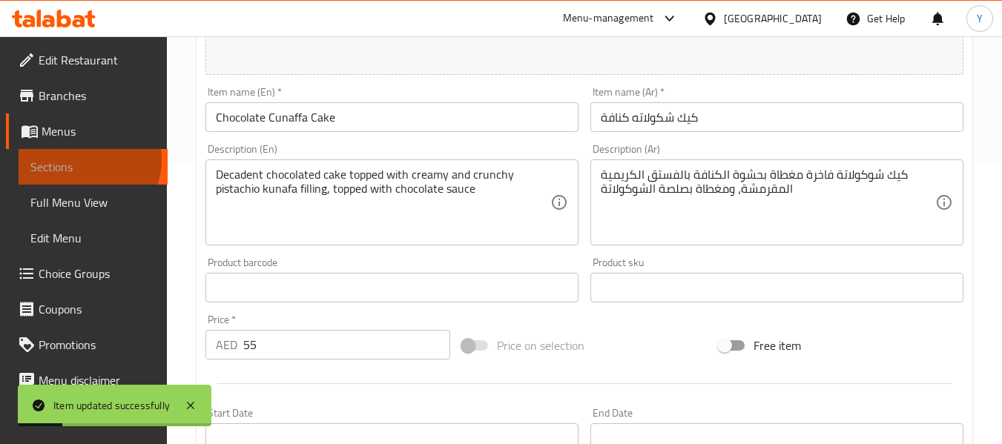
click at [82, 159] on span "Sections" at bounding box center [92, 167] width 125 height 18
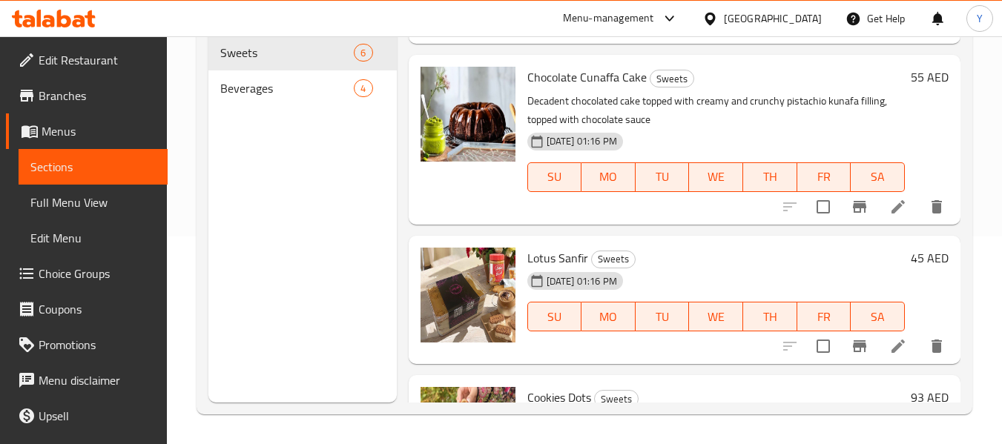
scroll to position [598, 0]
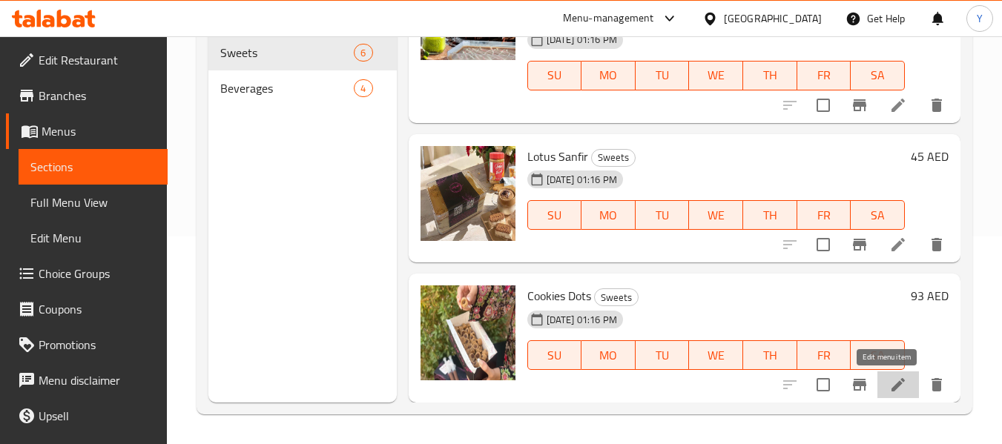
click at [891, 390] on icon at bounding box center [897, 384] width 13 height 13
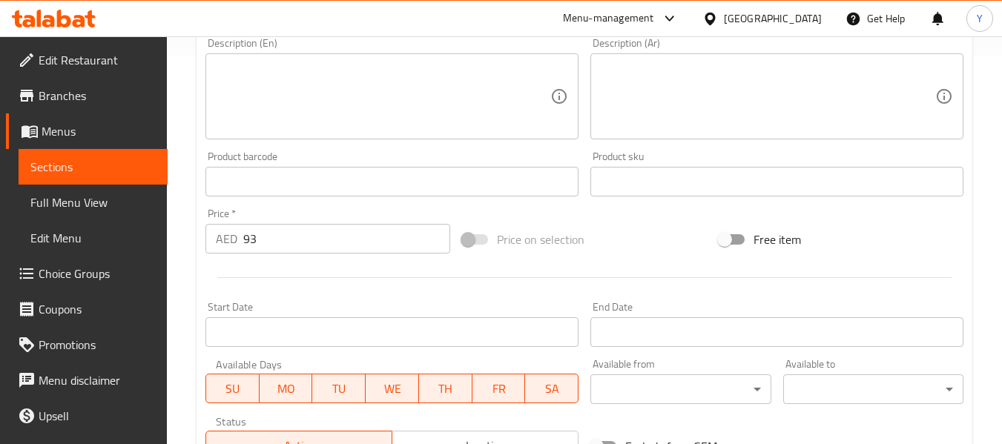
scroll to position [248, 0]
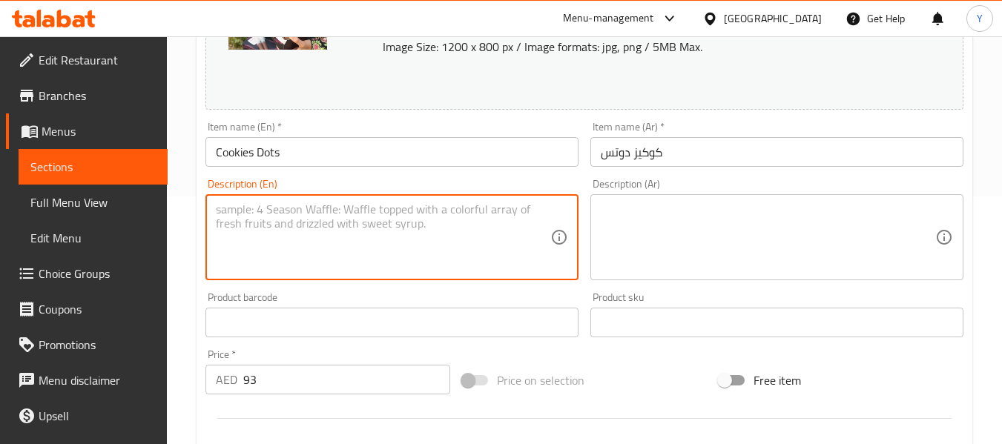
click at [452, 210] on textarea at bounding box center [383, 237] width 334 height 70
paste textarea "Box of mini dot-shaped chocolate chip cookies"
type textarea "Box of mini dot-shaped chocolate chip cookies"
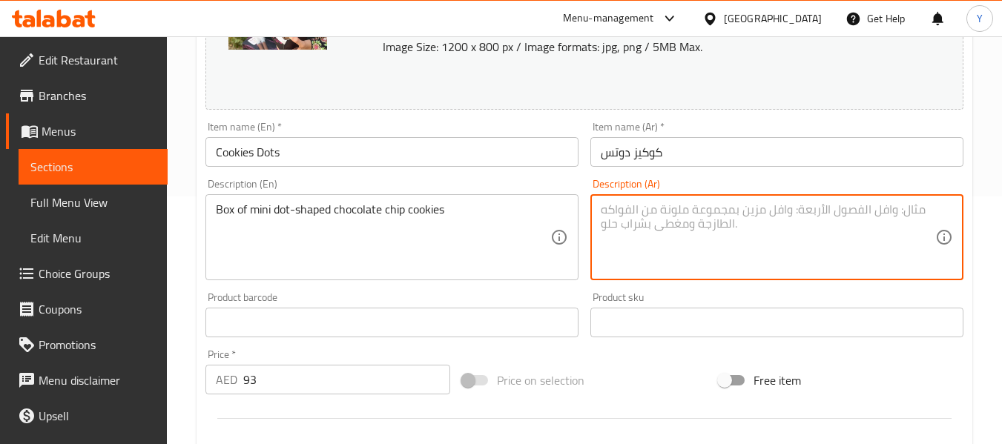
click at [662, 230] on textarea at bounding box center [768, 237] width 334 height 70
paste textarea "علبة من بسكويت رقائق الشوكولاتة الصغيرة على شكل نقاط"
click at [825, 211] on textarea "علبة من بسكويت رقائق الشوكولاتة الصغيرة على شكل نقاط" at bounding box center [768, 237] width 334 height 70
type textarea "علبة من كوكيز رقائق الشوكولاتة الصغيرة على شكل نقاط"
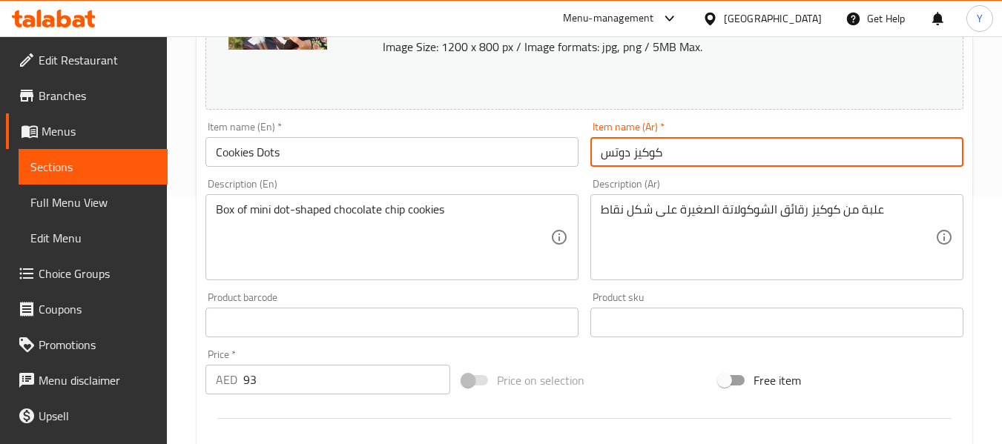
click at [757, 144] on input "كوكيز دوتس" at bounding box center [776, 152] width 373 height 30
